Goal: Transaction & Acquisition: Purchase product/service

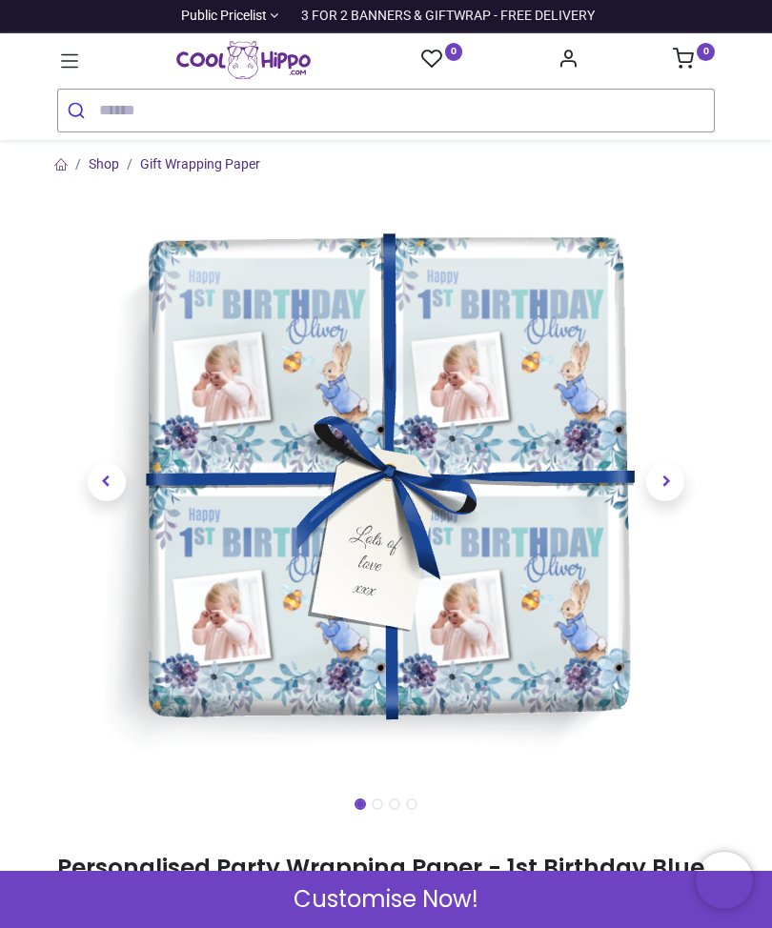
click at [657, 492] on span "Next" at bounding box center [665, 482] width 38 height 38
